Goal: Transaction & Acquisition: Purchase product/service

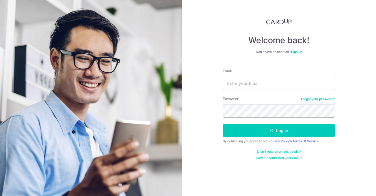
type input "[EMAIL_ADDRESS][DOMAIN_NAME]"
click at [223, 124] on button "Log in" at bounding box center [279, 130] width 112 height 13
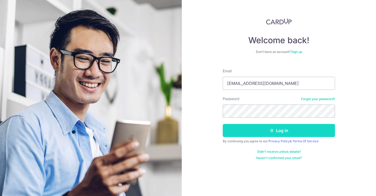
click at [274, 130] on button "Log in" at bounding box center [279, 130] width 112 height 13
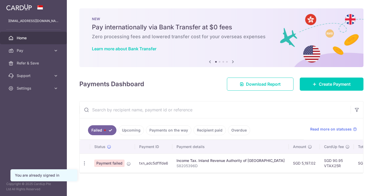
scroll to position [1, 0]
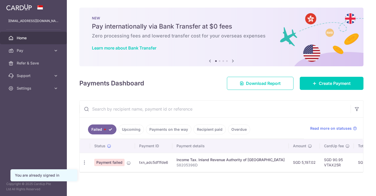
click at [110, 161] on span "Payment failed" at bounding box center [109, 161] width 30 height 7
click at [298, 158] on td "SGD 5,197.02" at bounding box center [304, 161] width 31 height 19
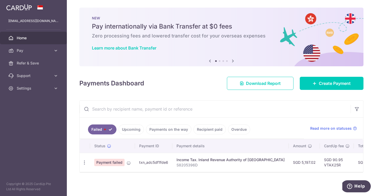
click at [289, 162] on td "SGD 5,197.02" at bounding box center [304, 161] width 31 height 19
click at [205, 162] on p "S8205396D" at bounding box center [231, 164] width 108 height 5
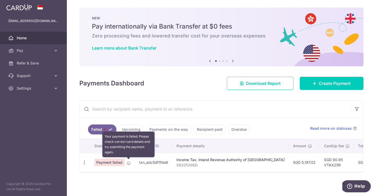
click at [128, 163] on icon at bounding box center [129, 163] width 4 height 4
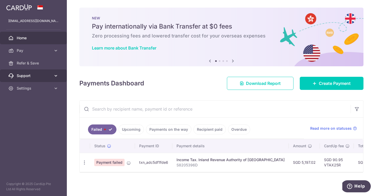
click at [49, 76] on span "Support" at bounding box center [34, 75] width 35 height 5
click at [49, 81] on link "Support" at bounding box center [33, 75] width 67 height 13
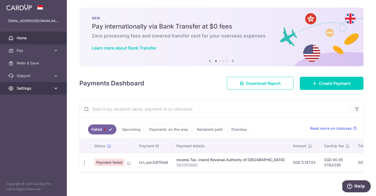
click at [48, 89] on span "Settings" at bounding box center [34, 87] width 35 height 5
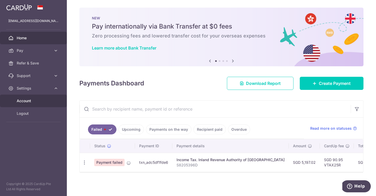
click at [45, 101] on span "Account" at bounding box center [34, 100] width 35 height 5
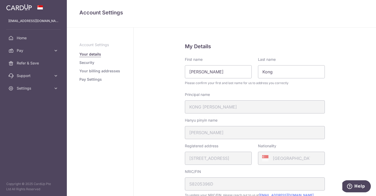
click at [111, 71] on link "Your billing addresses" at bounding box center [99, 70] width 41 height 5
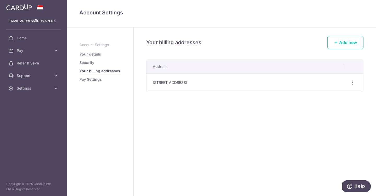
click at [94, 80] on link "Pay Settings" at bounding box center [90, 79] width 22 height 5
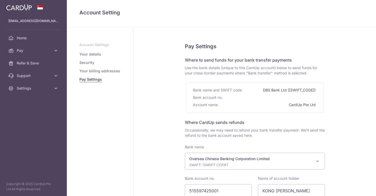
select select "12"
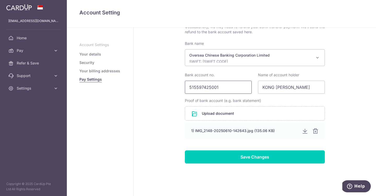
scroll to position [110, 0]
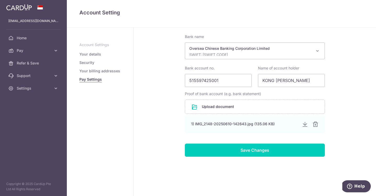
click at [99, 73] on ul "Account Settings Your details Security Your billing addresses Pay Settings" at bounding box center [100, 62] width 42 height 40
click at [99, 68] on link "Your billing addresses" at bounding box center [99, 70] width 41 height 5
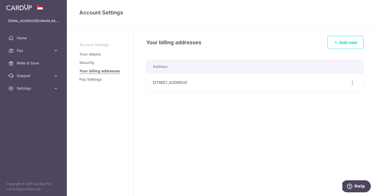
click at [90, 62] on link "Security" at bounding box center [86, 62] width 15 height 5
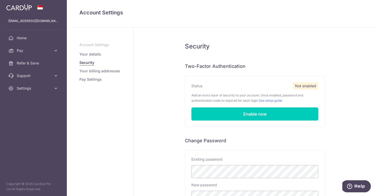
click at [93, 53] on link "Your details" at bounding box center [90, 54] width 22 height 5
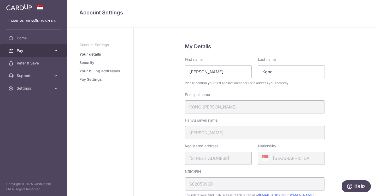
click at [56, 51] on icon at bounding box center [55, 50] width 5 height 5
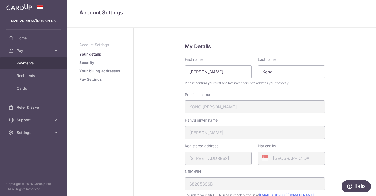
click at [46, 63] on span "Payments" at bounding box center [34, 62] width 35 height 5
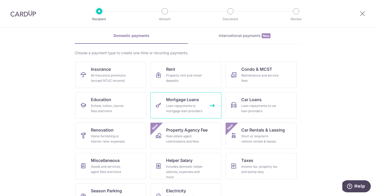
scroll to position [23, 0]
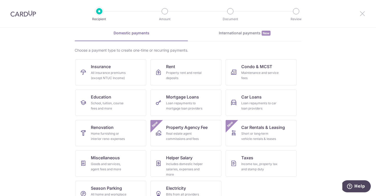
click at [362, 14] on icon at bounding box center [363, 13] width 6 height 7
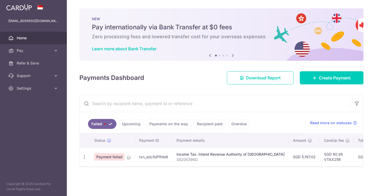
click at [361, 14] on div "NEW Pay internationally via Bank Transfer at $0 fees Zero processing fees and l…" at bounding box center [221, 34] width 284 height 52
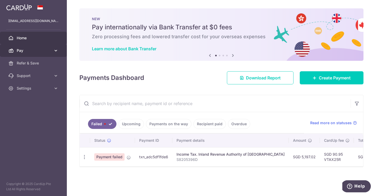
click at [57, 51] on icon at bounding box center [55, 50] width 5 height 5
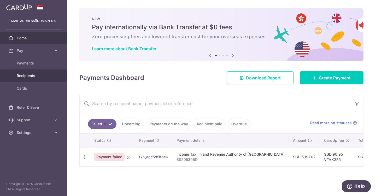
click at [45, 81] on link "Recipients" at bounding box center [33, 75] width 67 height 13
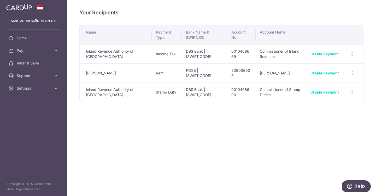
click at [264, 53] on td "Commissioner of Inland Revenue" at bounding box center [281, 53] width 51 height 19
click at [57, 50] on icon at bounding box center [55, 50] width 5 height 5
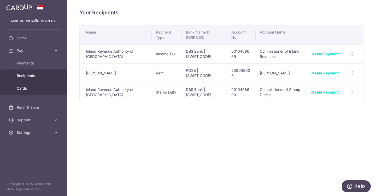
click at [32, 92] on link "Cards" at bounding box center [33, 88] width 67 height 13
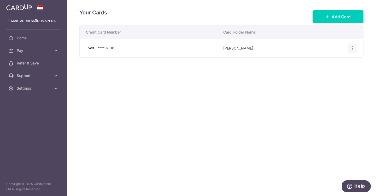
click at [353, 47] on icon "button" at bounding box center [352, 47] width 5 height 5
click at [339, 64] on span "View/Edit" at bounding box center [335, 63] width 36 height 6
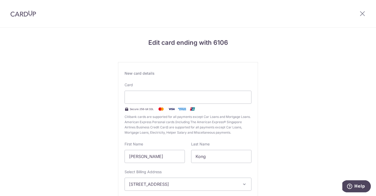
scroll to position [52, 0]
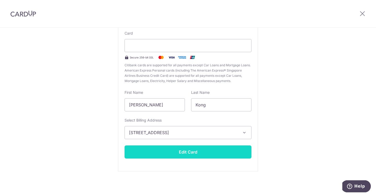
click at [217, 152] on button "Edit Card" at bounding box center [188, 151] width 127 height 13
click at [230, 147] on button "Edit Card" at bounding box center [188, 151] width 127 height 13
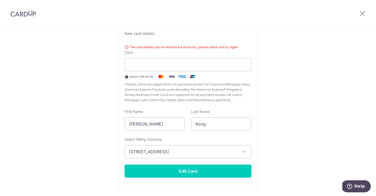
scroll to position [37, 0]
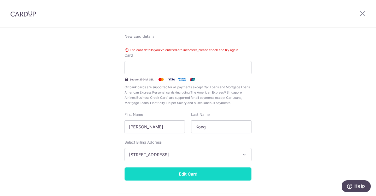
click at [197, 177] on button "Edit Card" at bounding box center [188, 173] width 127 height 13
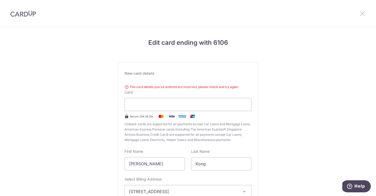
click at [362, 13] on icon at bounding box center [363, 13] width 6 height 7
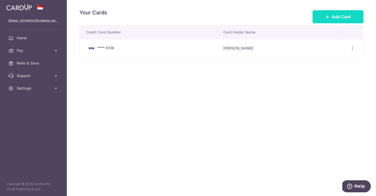
click at [336, 13] on button "Add Card" at bounding box center [338, 16] width 51 height 13
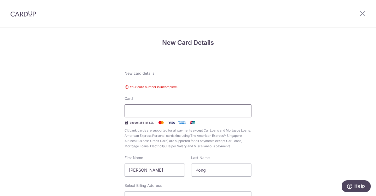
click at [176, 115] on div at bounding box center [188, 110] width 127 height 13
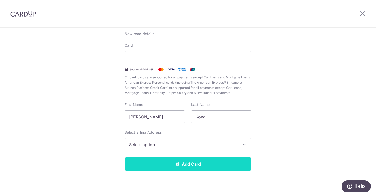
scroll to position [49, 0]
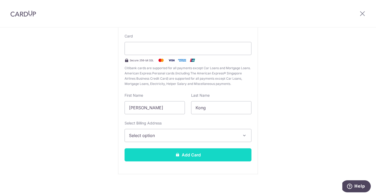
click at [203, 153] on button "Add Card" at bounding box center [188, 154] width 127 height 13
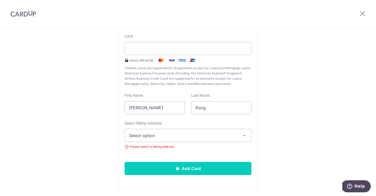
click at [204, 138] on span "Select option" at bounding box center [183, 135] width 109 height 6
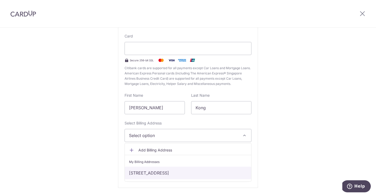
click at [196, 174] on link "252 BANGKIT ROAD, 11-392, Singapore, Singapore-670252" at bounding box center [188, 172] width 127 height 13
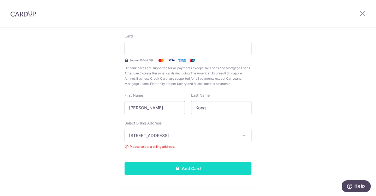
click at [198, 166] on button "Add Card" at bounding box center [188, 168] width 127 height 13
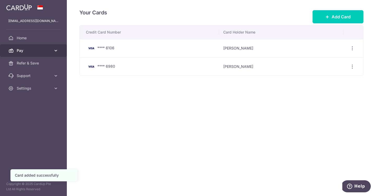
click at [45, 51] on span "Pay" at bounding box center [34, 50] width 35 height 5
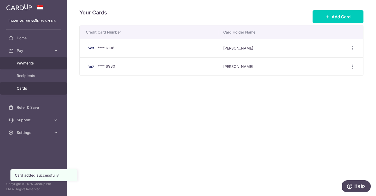
click at [45, 62] on span "Payments" at bounding box center [34, 62] width 35 height 5
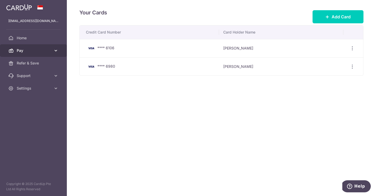
click at [31, 49] on span "Pay" at bounding box center [34, 50] width 35 height 5
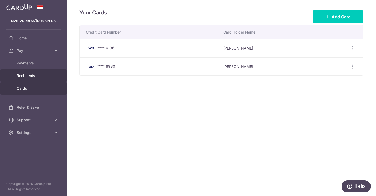
click at [39, 76] on span "Recipients" at bounding box center [34, 75] width 35 height 5
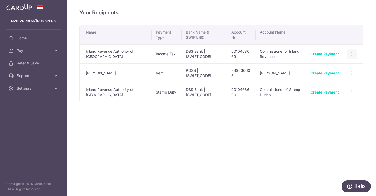
click at [352, 54] on icon "button" at bounding box center [352, 53] width 5 height 5
click at [332, 67] on span "View/Edit" at bounding box center [335, 68] width 36 height 6
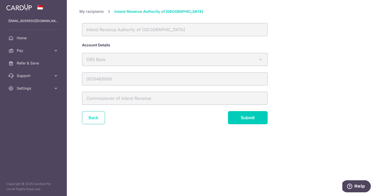
click at [94, 118] on link "Back" at bounding box center [93, 117] width 23 height 13
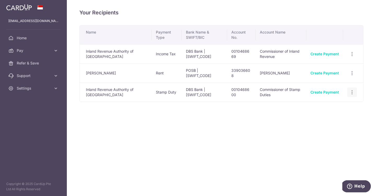
click at [354, 95] on div "View/Edit Linked Payments" at bounding box center [353, 92] width 10 height 10
click at [353, 92] on icon "button" at bounding box center [352, 91] width 5 height 5
drag, startPoint x: 338, startPoint y: 106, endPoint x: 249, endPoint y: 148, distance: 97.9
click at [249, 148] on div "Your Recipients Name Payment Type Bank Name & SWIFT/BIC Account No. Account Nam…" at bounding box center [222, 98] width 310 height 196
click at [353, 54] on icon "button" at bounding box center [352, 53] width 5 height 5
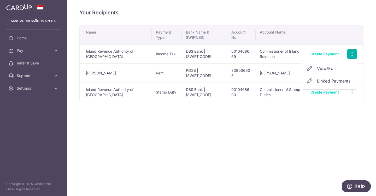
click at [340, 82] on span "Linked Payments" at bounding box center [333, 80] width 33 height 5
click at [352, 53] on icon "button" at bounding box center [352, 53] width 5 height 5
click at [316, 80] on link "Linked Payments" at bounding box center [330, 81] width 54 height 13
click at [351, 93] on icon "button" at bounding box center [352, 91] width 5 height 5
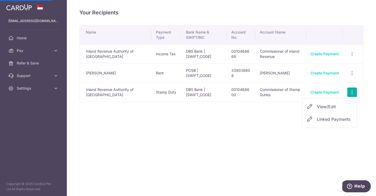
click at [325, 117] on span "Linked Payments" at bounding box center [333, 118] width 33 height 5
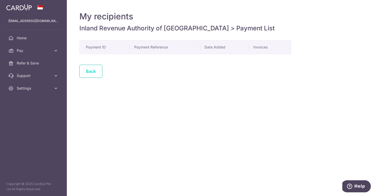
click at [97, 72] on link "Back" at bounding box center [90, 71] width 23 height 13
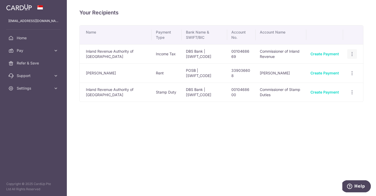
click at [354, 54] on icon "button" at bounding box center [352, 53] width 5 height 5
click at [324, 83] on span "Linked Payments" at bounding box center [335, 81] width 36 height 6
click at [30, 38] on span "Home" at bounding box center [34, 37] width 35 height 5
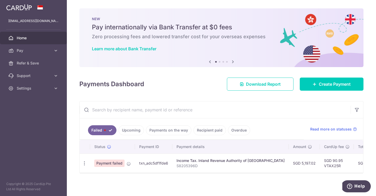
click at [298, 165] on td "SGD 5,197.02" at bounding box center [304, 162] width 31 height 19
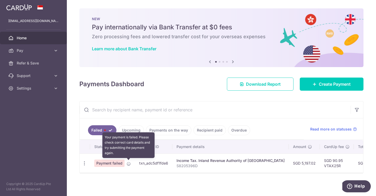
click at [130, 160] on span at bounding box center [129, 162] width 4 height 4
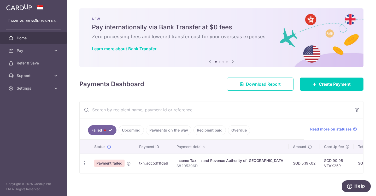
click at [116, 162] on span "Payment failed" at bounding box center [109, 162] width 30 height 7
click at [167, 164] on td "txn_adc5df1fde6" at bounding box center [153, 162] width 37 height 19
click at [209, 163] on div "Income Tax. Inland Revenue Authority of [GEOGRAPHIC_DATA]" at bounding box center [231, 160] width 108 height 5
drag, startPoint x: 297, startPoint y: 163, endPoint x: 282, endPoint y: 163, distance: 15.2
click at [289, 163] on td "SGD 5,197.02" at bounding box center [304, 162] width 31 height 19
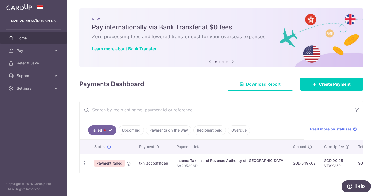
copy td "5,197.02"
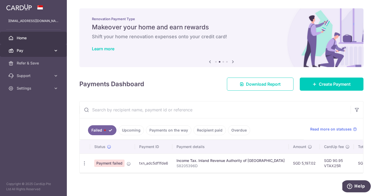
click at [40, 51] on span "Pay" at bounding box center [34, 50] width 35 height 5
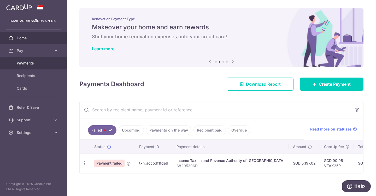
click at [39, 64] on span "Payments" at bounding box center [34, 62] width 35 height 5
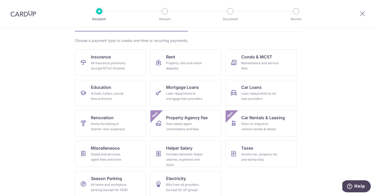
scroll to position [38, 0]
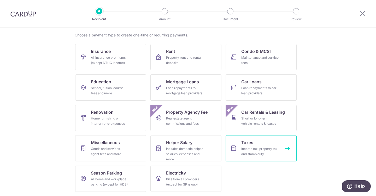
click at [254, 153] on div "Income tax, property tax and stamp duty" at bounding box center [261, 151] width 38 height 10
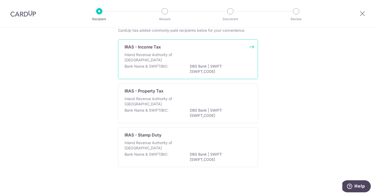
scroll to position [15, 0]
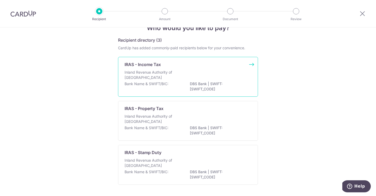
click at [230, 93] on div "IRAS - Income Tax Inland Revenue Authority of [GEOGRAPHIC_DATA] Bank Name & SWI…" at bounding box center [188, 77] width 140 height 40
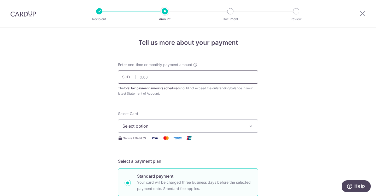
click at [204, 76] on input "text" at bounding box center [188, 76] width 140 height 13
paste input "5,197.02"
type input "5,197.02"
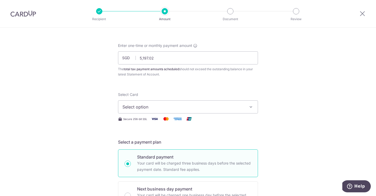
scroll to position [56, 0]
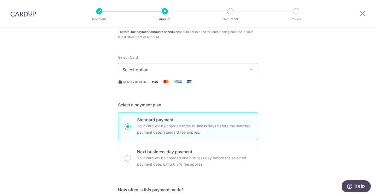
click at [155, 68] on span "Select option" at bounding box center [184, 69] width 122 height 6
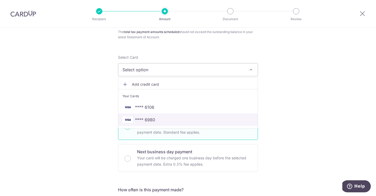
click at [157, 121] on span "**** 6980" at bounding box center [188, 119] width 131 height 6
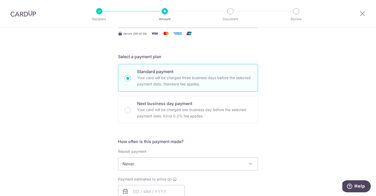
scroll to position [111, 0]
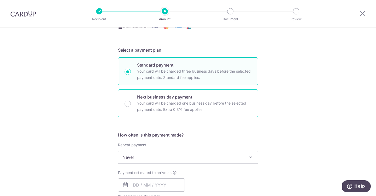
click at [170, 105] on p "Your card will be charged one business day before the selected payment date. Ex…" at bounding box center [194, 106] width 115 height 13
click at [131, 105] on input "Next business day payment Your card will be charged one business day before the…" at bounding box center [128, 103] width 6 height 6
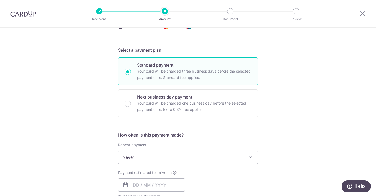
radio input "false"
radio input "true"
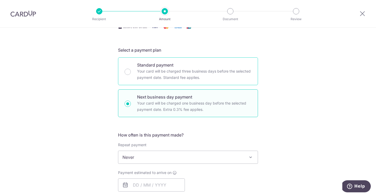
click at [153, 68] on p "Your card will be charged three business days before the selected payment date.…" at bounding box center [194, 74] width 115 height 13
click at [131, 69] on input "Standard payment Your card will be charged three business days before the selec…" at bounding box center [128, 72] width 6 height 6
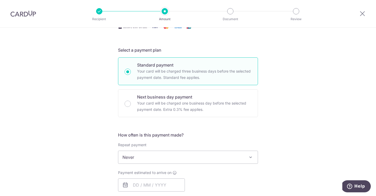
click at [127, 74] on input "Standard payment Your card will be charged three business days before the selec…" at bounding box center [128, 72] width 6 height 6
radio input "true"
click at [160, 158] on span "Never" at bounding box center [188, 157] width 140 height 13
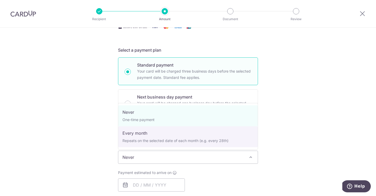
select select "3"
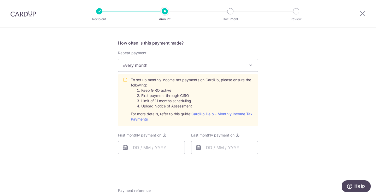
scroll to position [243, 0]
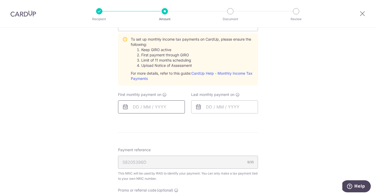
click at [162, 104] on input "text" at bounding box center [151, 106] width 67 height 13
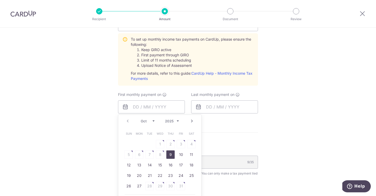
click at [172, 156] on link "9" at bounding box center [171, 154] width 8 height 8
type input "[DATE]"
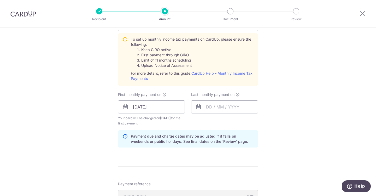
click at [171, 153] on form "Enter one-time or monthly payment amount SGD 5,197.02 5197.02 The total tax pay…" at bounding box center [188, 72] width 140 height 507
click at [223, 107] on input "text" at bounding box center [224, 106] width 67 height 13
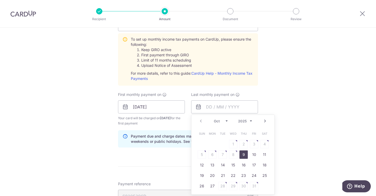
click at [288, 121] on div "Tell us more about your payment Enter one-time or monthly payment amount SGD 5,…" at bounding box center [188, 67] width 376 height 567
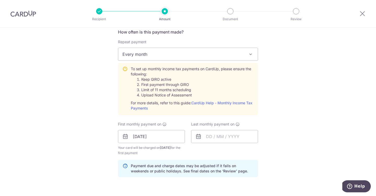
scroll to position [219, 0]
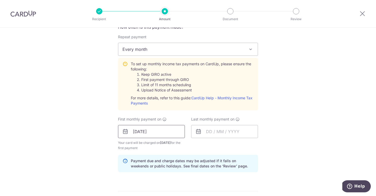
click at [165, 135] on input "[DATE]" at bounding box center [151, 131] width 67 height 13
click at [216, 134] on input "text" at bounding box center [224, 131] width 67 height 13
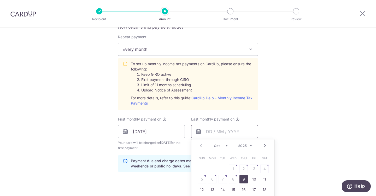
scroll to position [243, 0]
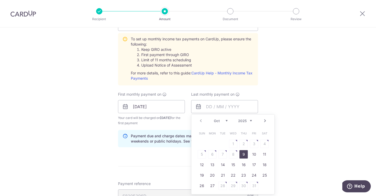
click at [226, 122] on select "Oct Nov Dec" at bounding box center [221, 120] width 14 height 4
click at [251, 121] on select "2025 2026" at bounding box center [245, 120] width 14 height 4
click at [226, 120] on select "Jan Feb Mar Apr May Jun Jul Aug Sep Oct Nov" at bounding box center [221, 120] width 14 height 4
click at [213, 156] on link "9" at bounding box center [212, 154] width 8 height 8
type input "[DATE]"
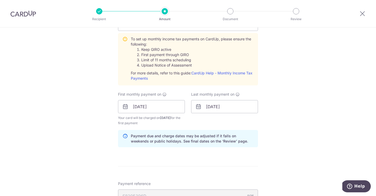
scroll to position [329, 0]
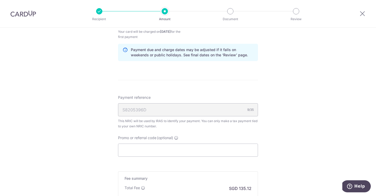
click at [231, 111] on div "S8205396D 9/35" at bounding box center [188, 109] width 140 height 13
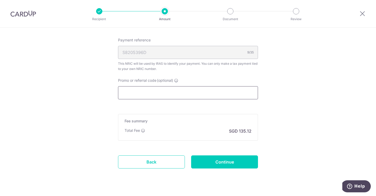
click at [145, 91] on input "Promo or referral code (optional)" at bounding box center [188, 92] width 140 height 13
paste input "OCBC195"
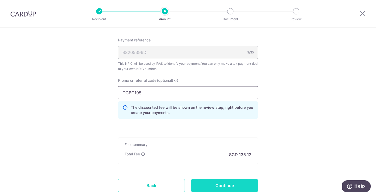
type input "OCBC195"
click at [219, 184] on input "Continue" at bounding box center [224, 185] width 67 height 13
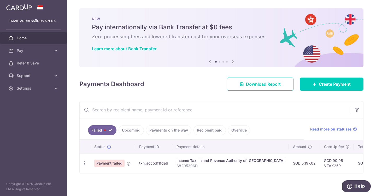
scroll to position [2, 0]
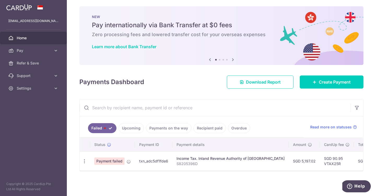
click at [139, 131] on link "Upcoming" at bounding box center [131, 128] width 25 height 10
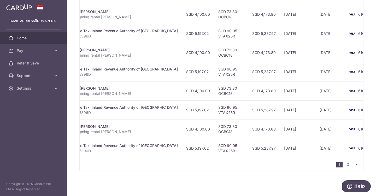
scroll to position [88, 0]
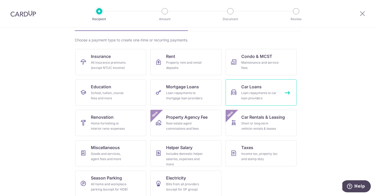
scroll to position [55, 0]
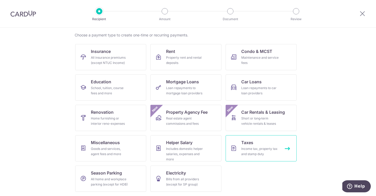
click at [254, 147] on div "Income tax, property tax and stamp duty" at bounding box center [261, 151] width 38 height 10
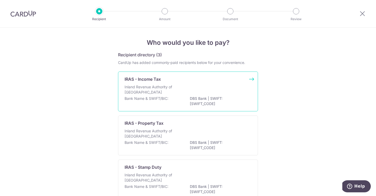
click at [188, 94] on div "Inland Revenue Authority of [GEOGRAPHIC_DATA]" at bounding box center [188, 90] width 127 height 12
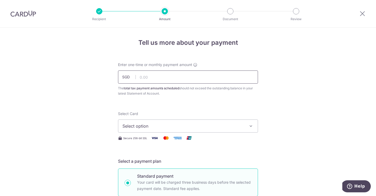
click at [158, 82] on input "text" at bounding box center [188, 76] width 140 height 13
type input "5,197.02"
click at [162, 123] on span "Select option" at bounding box center [184, 126] width 122 height 6
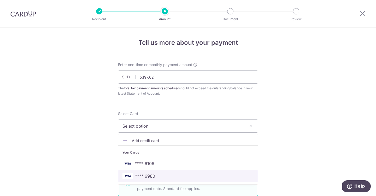
click at [154, 174] on span "**** 6980" at bounding box center [145, 176] width 20 height 6
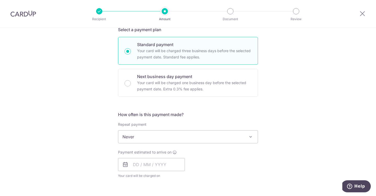
scroll to position [138, 0]
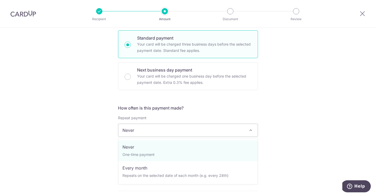
click at [167, 132] on span "Never" at bounding box center [188, 130] width 140 height 13
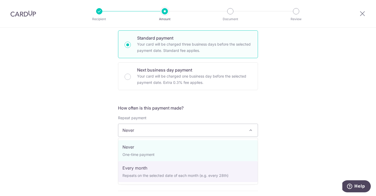
select select "3"
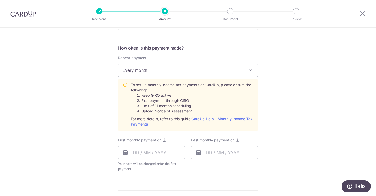
scroll to position [225, 0]
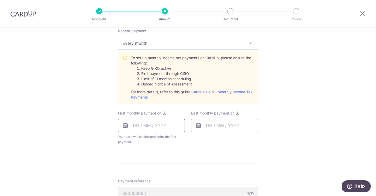
click at [163, 128] on input "text" at bounding box center [151, 125] width 67 height 13
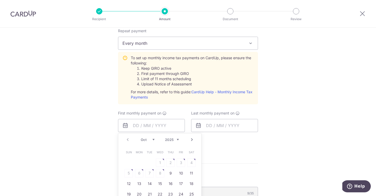
click at [139, 141] on div "Prev Next Oct Nov Dec 2025 2026" at bounding box center [159, 139] width 83 height 13
click at [169, 173] on link "9" at bounding box center [171, 173] width 8 height 8
type input "[DATE]"
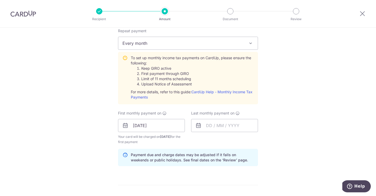
click at [171, 174] on form "Enter one-time or monthly payment amount SGD 5,197.02 5197.02 The total tax pay…" at bounding box center [188, 90] width 140 height 507
click at [205, 128] on input "text" at bounding box center [224, 125] width 67 height 13
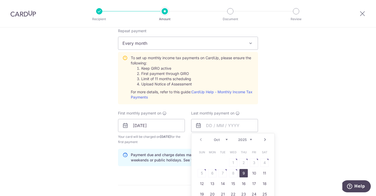
click at [252, 141] on div "Prev Next Oct Nov Dec 2025 2026" at bounding box center [233, 139] width 83 height 13
click at [251, 139] on select "2025 2026" at bounding box center [245, 139] width 14 height 4
click at [222, 139] on select "Jan Feb Mar Apr May Jun Jul Aug Sep Oct Nov" at bounding box center [221, 139] width 14 height 4
click at [214, 172] on link "9" at bounding box center [212, 173] width 8 height 8
type input "09/03/2026"
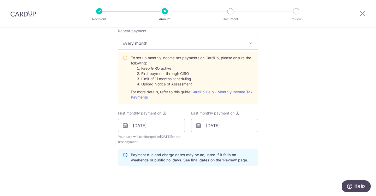
click at [295, 130] on div "Tell us more about your payment Enter one-time or monthly payment amount SGD 5,…" at bounding box center [188, 86] width 376 height 567
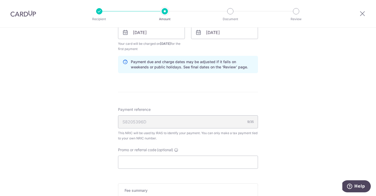
scroll to position [329, 0]
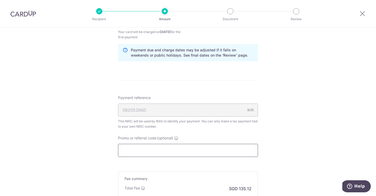
click at [180, 152] on input "Promo or referral code (optional)" at bounding box center [188, 150] width 140 height 13
paste input "OCBC195"
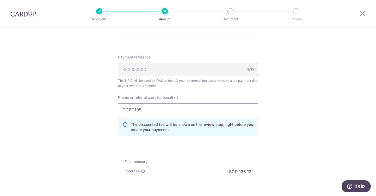
scroll to position [422, 0]
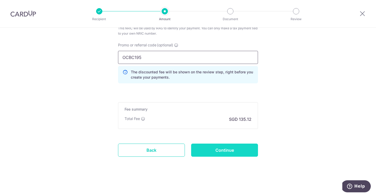
type input "OCBC195"
click at [213, 151] on input "Continue" at bounding box center [224, 149] width 67 height 13
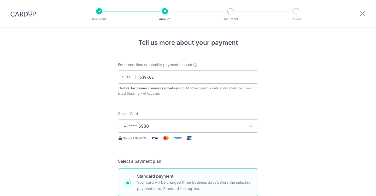
scroll to position [348, 0]
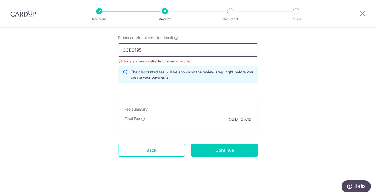
click at [147, 53] on input "OCBC195" at bounding box center [188, 49] width 140 height 13
type input "OCBC18"
click at [217, 149] on input "Continue" at bounding box center [224, 149] width 67 height 13
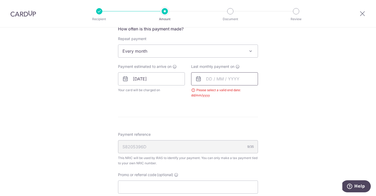
scroll to position [219, 0]
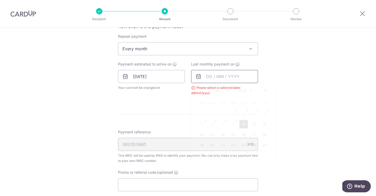
click at [203, 77] on input "text" at bounding box center [224, 76] width 67 height 13
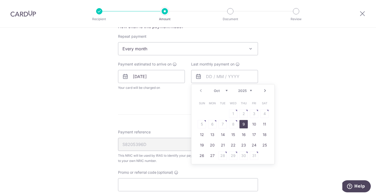
click at [252, 90] on div "Prev Next Oct Nov [DATE] 2026" at bounding box center [233, 90] width 83 height 13
click at [250, 90] on select "2025 2026" at bounding box center [245, 90] width 14 height 4
click at [213, 125] on link "9" at bounding box center [212, 124] width 8 height 8
type input "[DATE]"
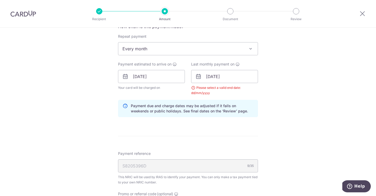
click at [323, 126] on div "Tell us more about your payment Enter one-time or monthly payment amount SGD 5,…" at bounding box center [188, 64] width 376 height 512
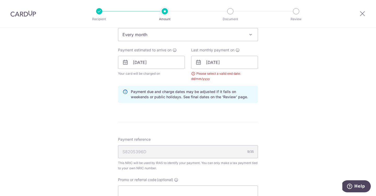
scroll to position [230, 0]
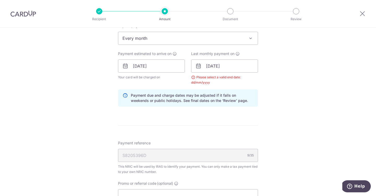
click at [254, 85] on div "How often is this payment made? Repeat payment Never Every month Every month To…" at bounding box center [188, 62] width 140 height 98
click at [246, 69] on input "[DATE]" at bounding box center [224, 65] width 67 height 13
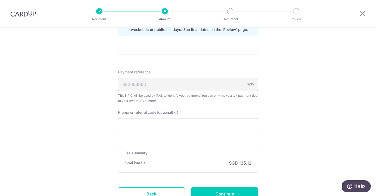
scroll to position [344, 0]
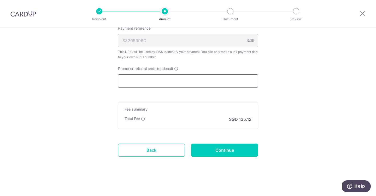
click at [235, 84] on input "Promo or referral code (optional)" at bounding box center [188, 80] width 140 height 13
paste input "OCBC195"
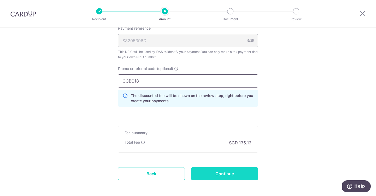
type input "OCBC18"
click at [213, 170] on input "Continue" at bounding box center [224, 173] width 67 height 13
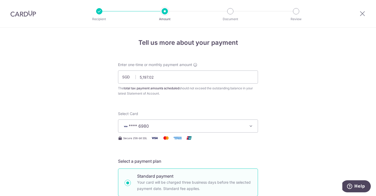
click at [24, 11] on img at bounding box center [23, 13] width 26 height 6
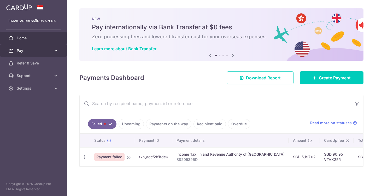
click at [38, 50] on span "Pay" at bounding box center [34, 50] width 35 height 5
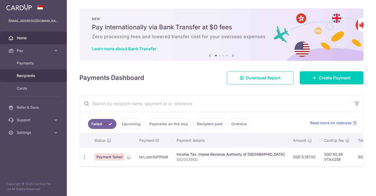
click at [32, 75] on span "Recipients" at bounding box center [34, 75] width 35 height 5
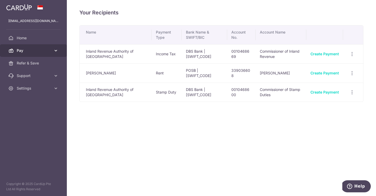
click at [37, 51] on span "Pay" at bounding box center [34, 50] width 35 height 5
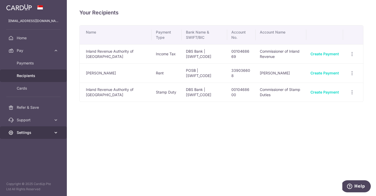
click at [37, 133] on span "Settings" at bounding box center [34, 132] width 35 height 5
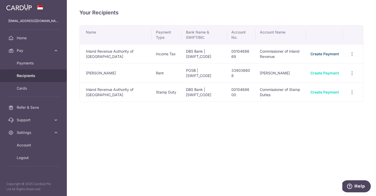
click at [329, 54] on link "Create Payment" at bounding box center [325, 54] width 28 height 4
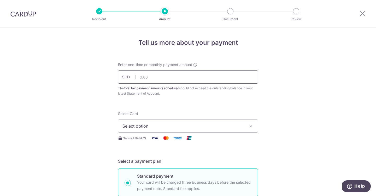
click at [206, 79] on input "text" at bounding box center [188, 76] width 140 height 13
type input "5,197.02"
click at [162, 129] on button "Select option" at bounding box center [188, 125] width 140 height 13
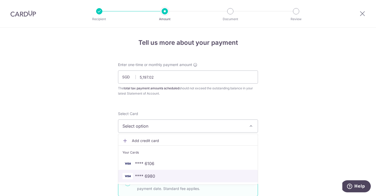
click at [155, 175] on span "**** 6980" at bounding box center [188, 176] width 131 height 6
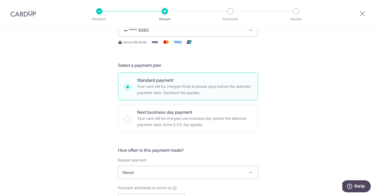
scroll to position [194, 0]
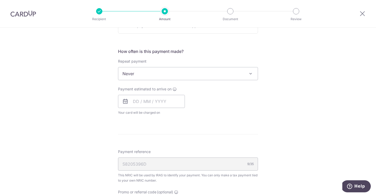
click at [221, 66] on div "Repeat payment Never Every month Never To set up monthly income tax payments on…" at bounding box center [188, 69] width 140 height 21
click at [220, 70] on span "Never" at bounding box center [188, 73] width 140 height 13
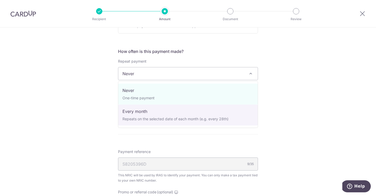
select select "3"
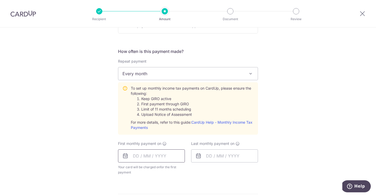
click at [151, 153] on input "text" at bounding box center [151, 155] width 67 height 13
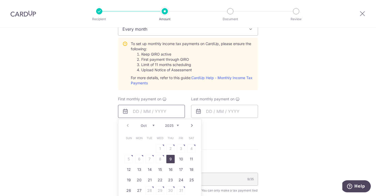
scroll to position [314, 0]
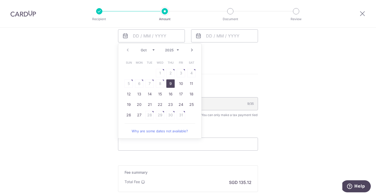
click at [172, 85] on link "9" at bounding box center [171, 83] width 8 height 8
click at [223, 35] on input "text" at bounding box center [224, 35] width 67 height 13
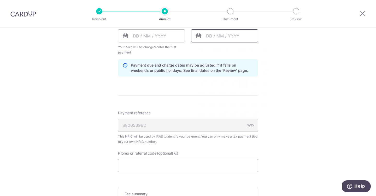
type input "09/10/2025"
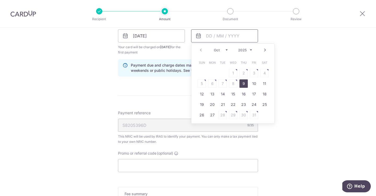
click at [223, 35] on input "text" at bounding box center [224, 35] width 67 height 13
click at [247, 50] on select "2025 2026" at bounding box center [245, 50] width 14 height 4
click at [214, 85] on link "9" at bounding box center [212, 83] width 8 height 8
type input "09/03/2026"
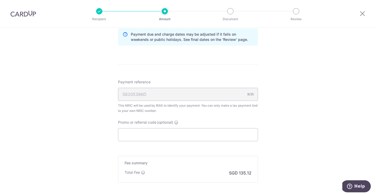
scroll to position [398, 0]
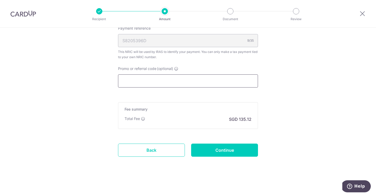
click at [205, 82] on input "Promo or referral code (optional)" at bounding box center [188, 80] width 140 height 13
paste input "OCBC195"
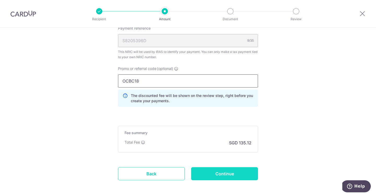
type input "OCBC18"
click at [238, 176] on input "Continue" at bounding box center [224, 173] width 67 height 13
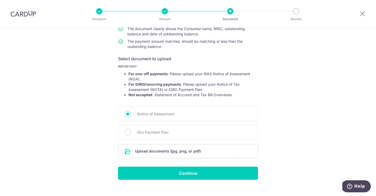
scroll to position [71, 0]
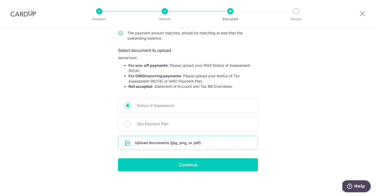
click at [236, 139] on input "file" at bounding box center [188, 143] width 140 height 14
click at [181, 145] on input "file" at bounding box center [188, 143] width 140 height 14
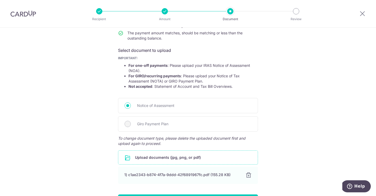
scroll to position [107, 0]
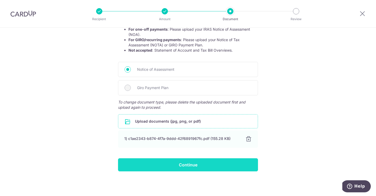
click at [206, 170] on input "Continue" at bounding box center [188, 164] width 140 height 13
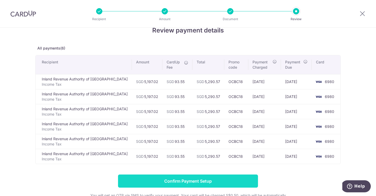
scroll to position [48, 0]
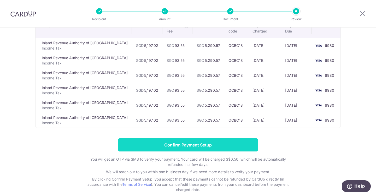
click at [198, 142] on input "Confirm Payment Setup" at bounding box center [188, 144] width 140 height 13
